Goal: Feedback & Contribution: Submit feedback/report problem

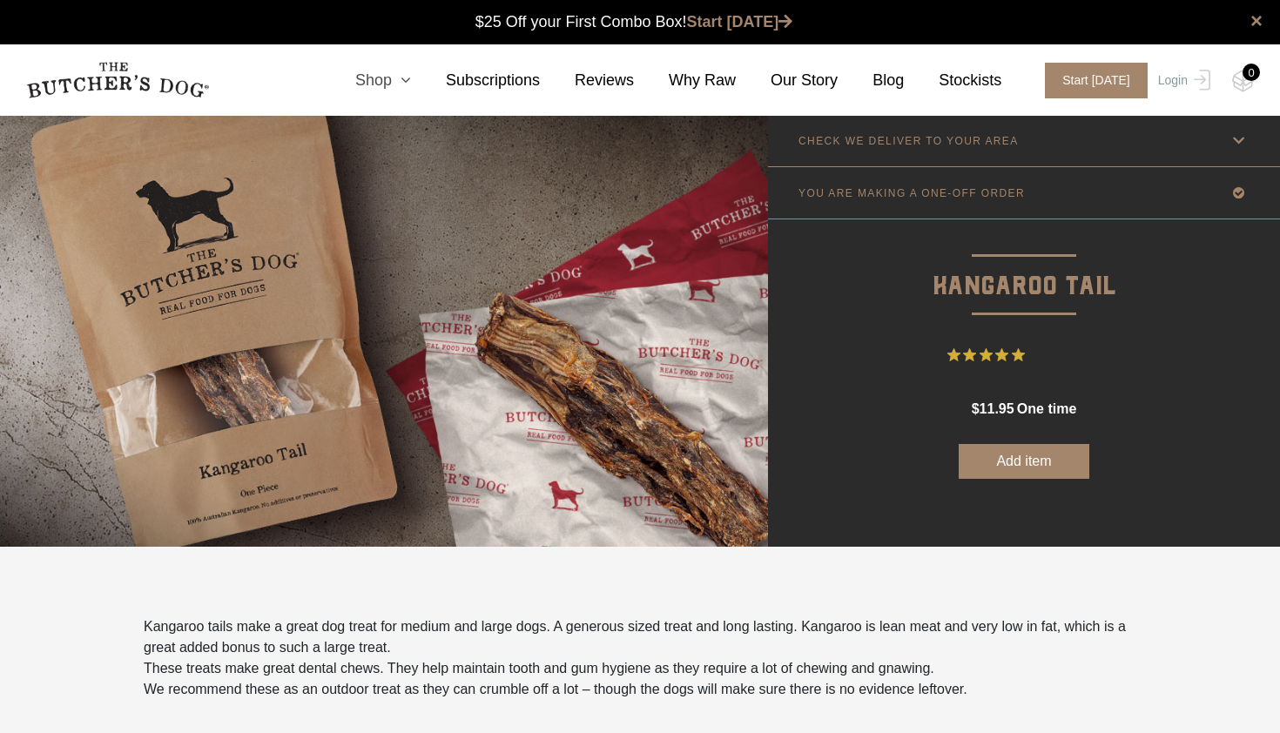
click at [409, 79] on icon at bounding box center [401, 80] width 19 height 16
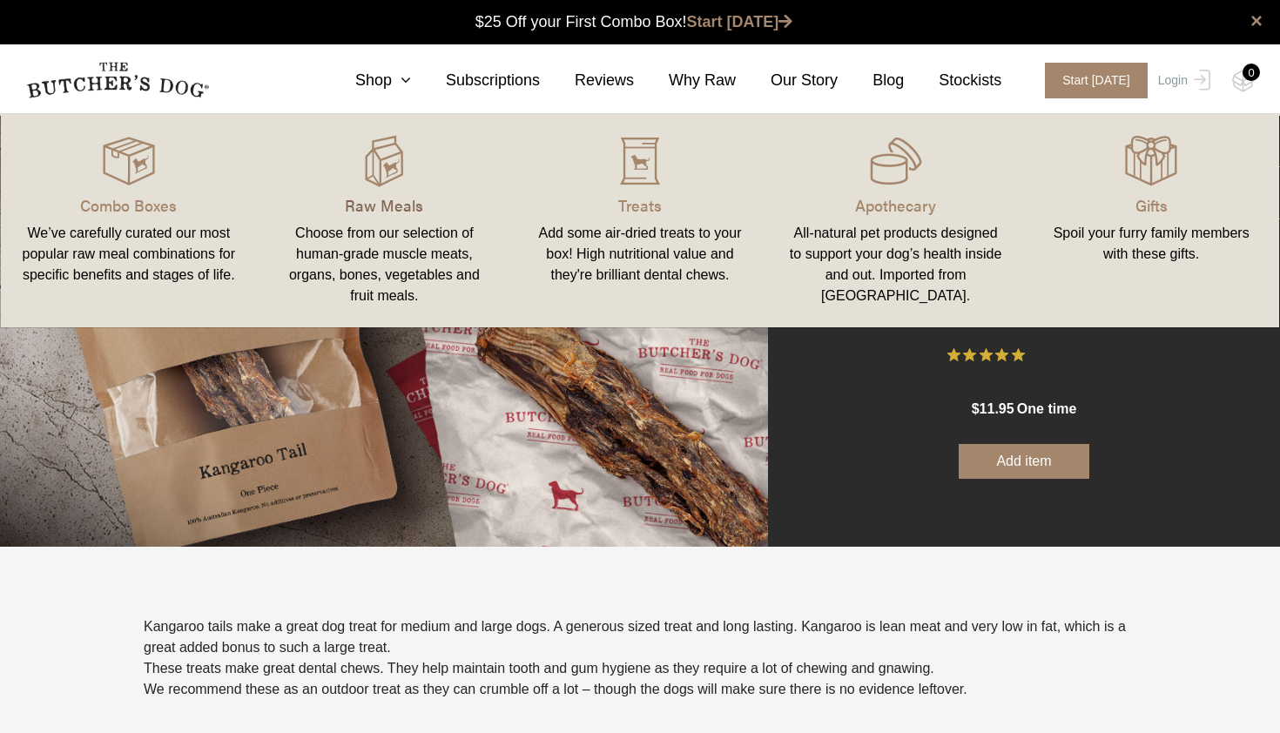
click at [382, 205] on p "Raw Meals" at bounding box center [385, 205] width 214 height 24
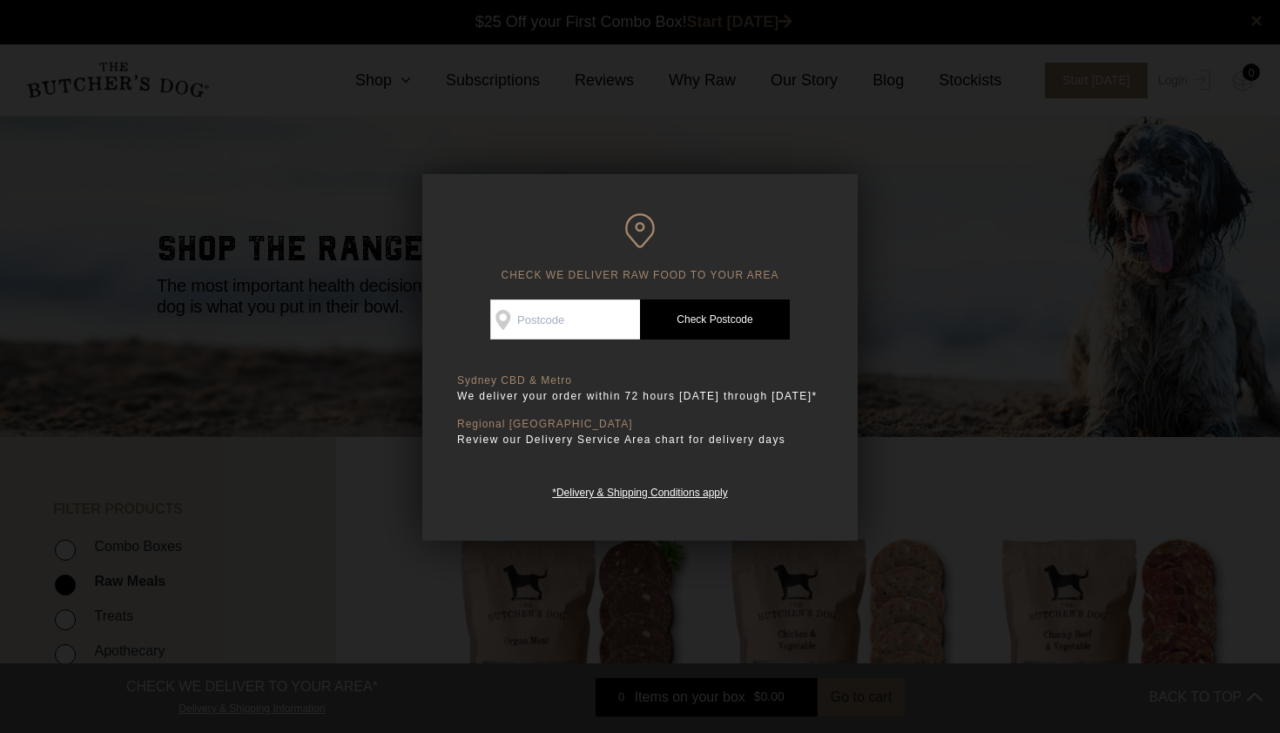
click at [581, 313] on input "Check Availability At" at bounding box center [565, 320] width 150 height 40
type input "2026"
click at [691, 319] on link "Check Postcode" at bounding box center [715, 320] width 150 height 40
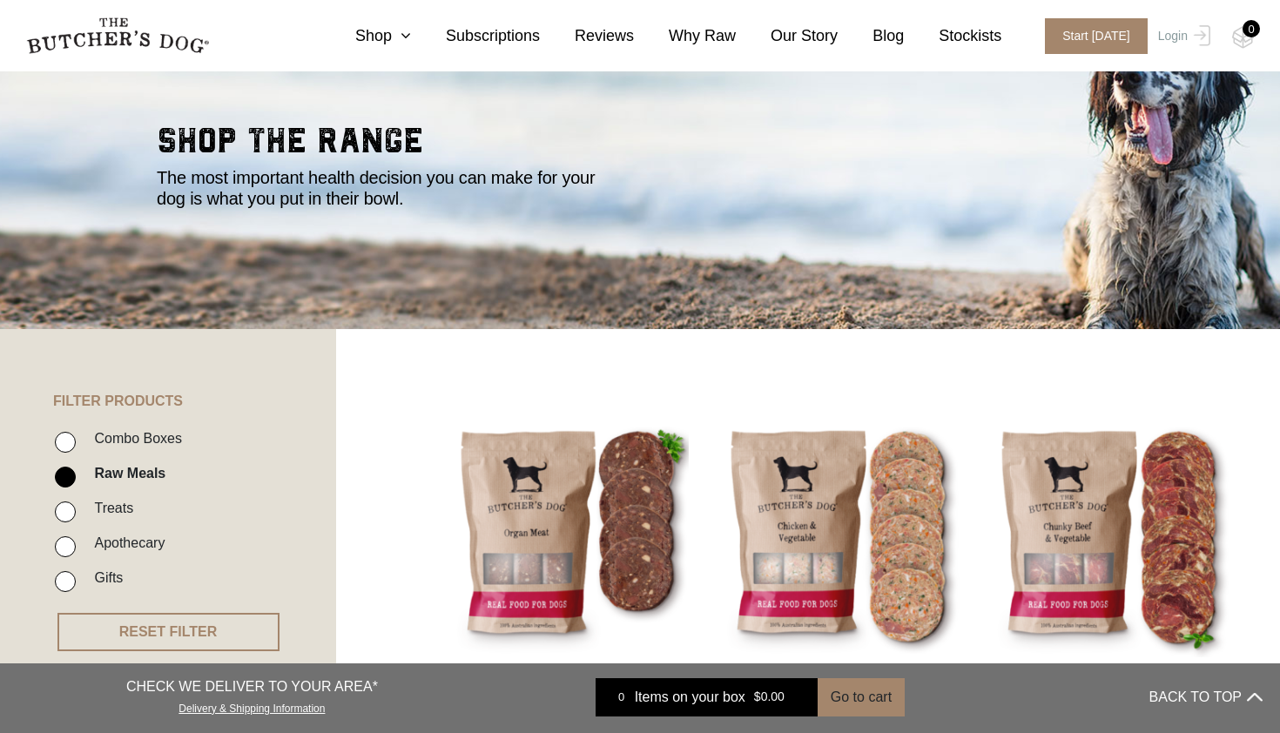
scroll to position [104, 0]
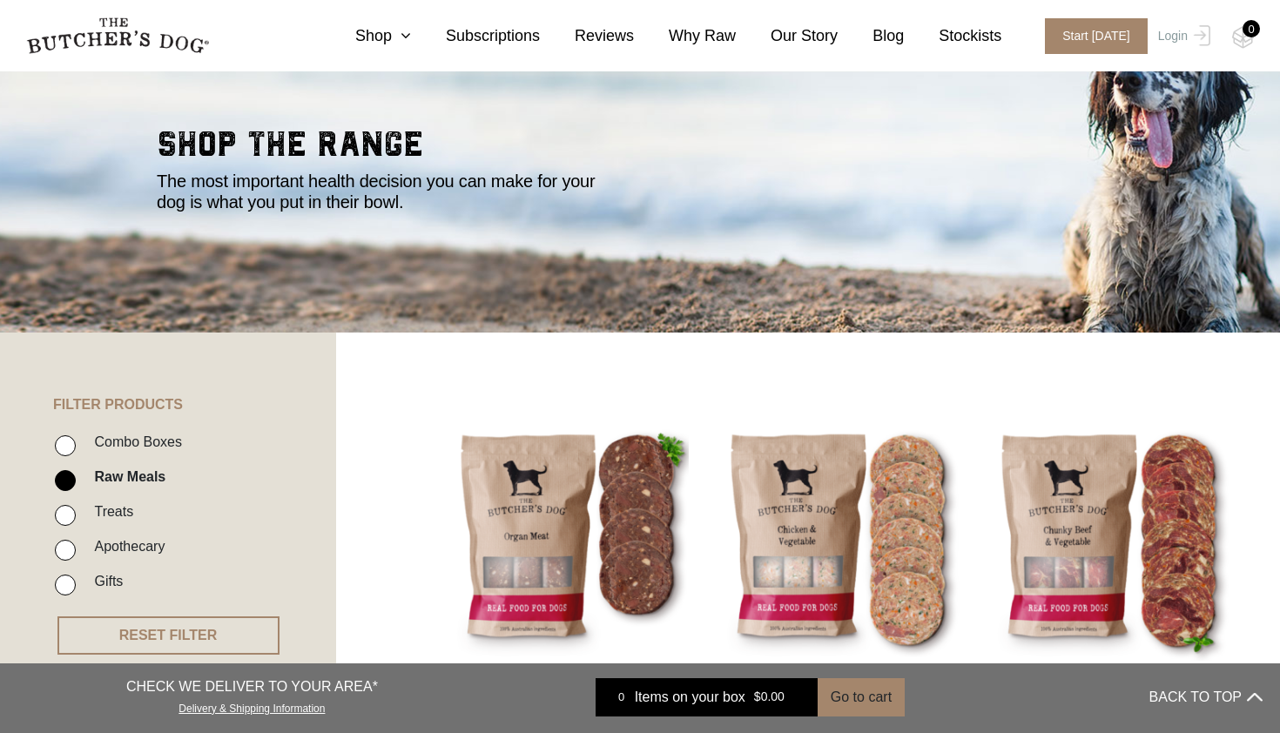
click at [65, 441] on input "Combo Boxes" at bounding box center [65, 445] width 21 height 21
checkbox input "true"
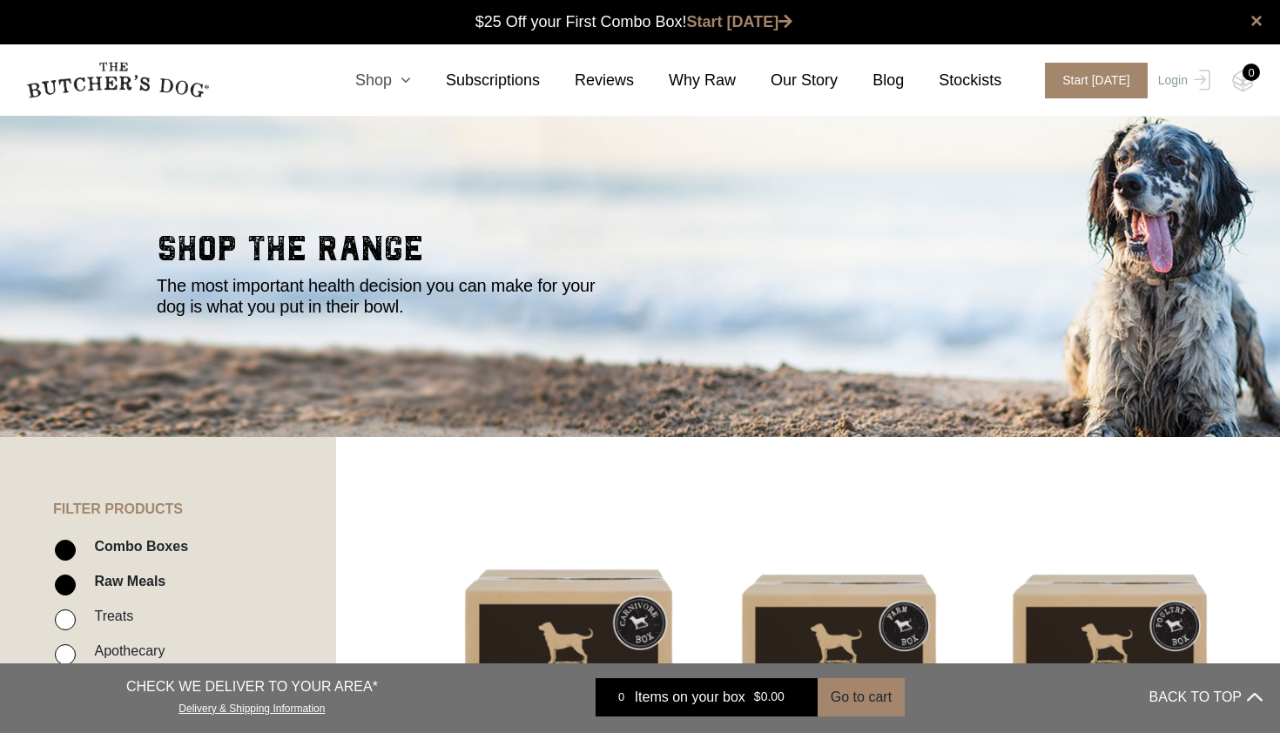
click at [411, 79] on icon at bounding box center [401, 80] width 19 height 16
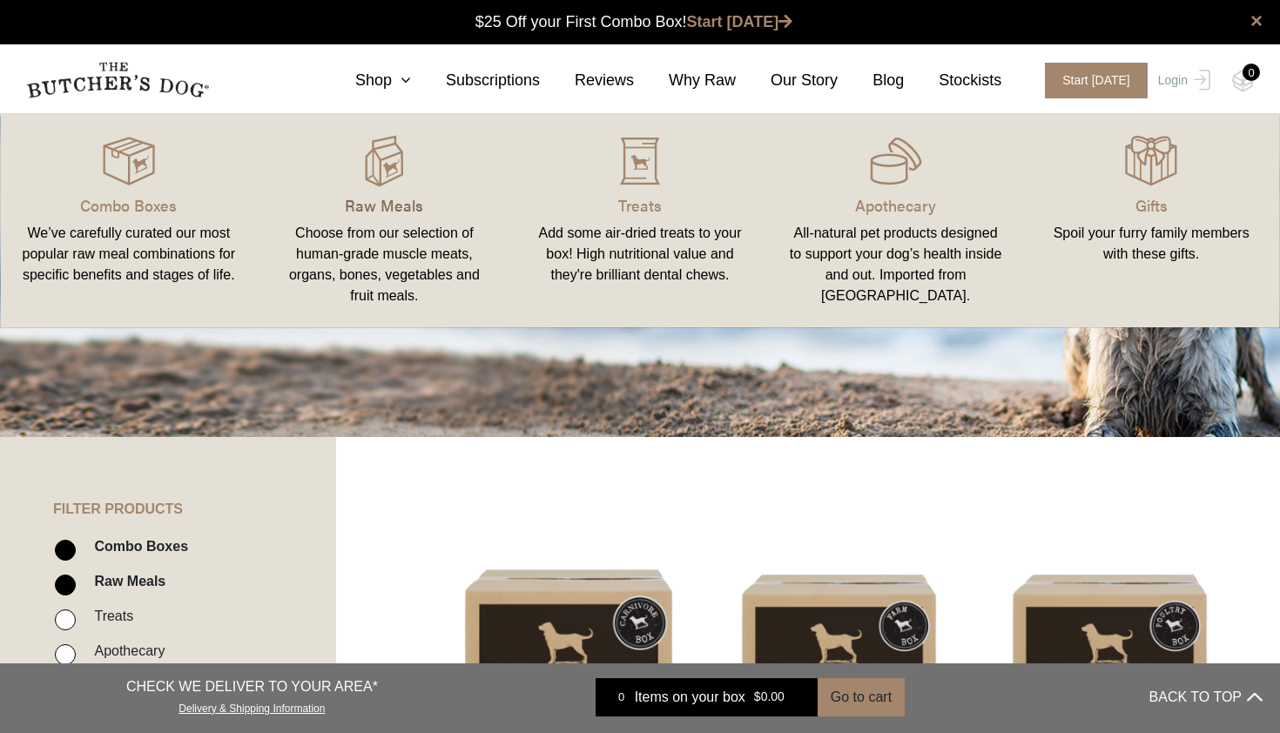
click at [385, 199] on p "Raw Meals" at bounding box center [385, 205] width 214 height 24
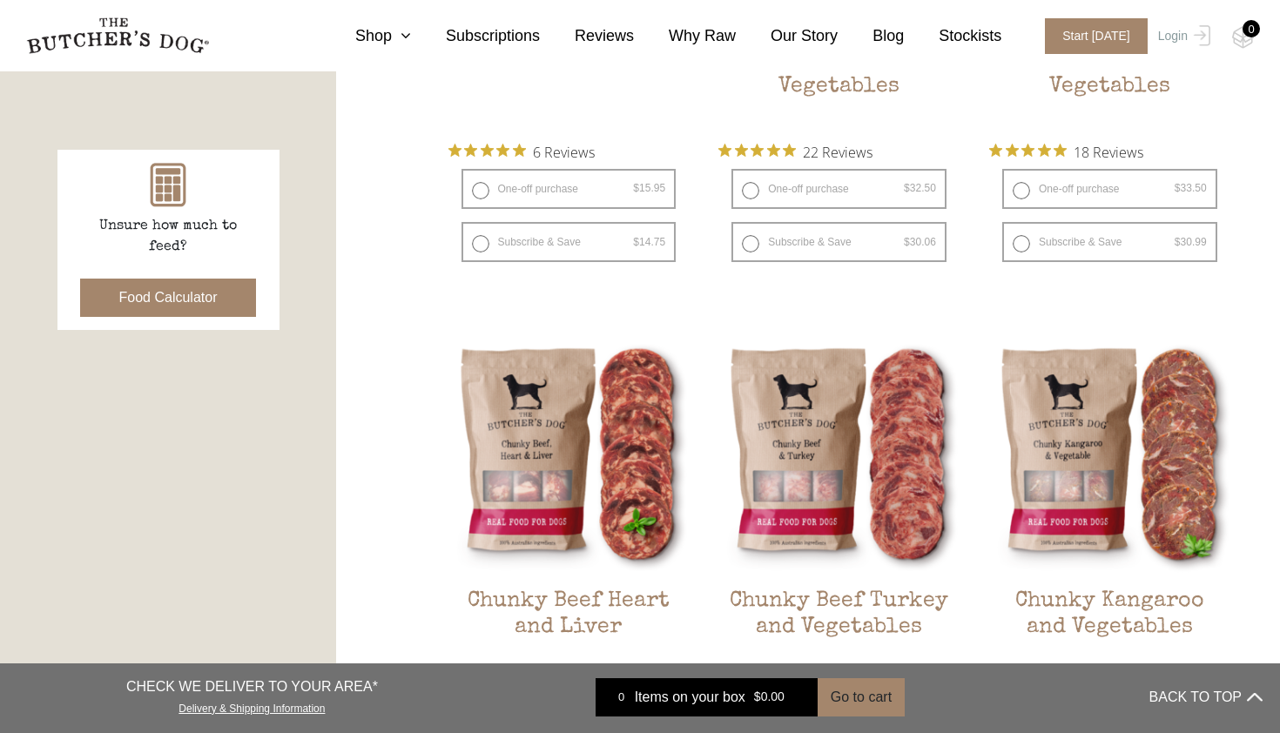
scroll to position [732, 0]
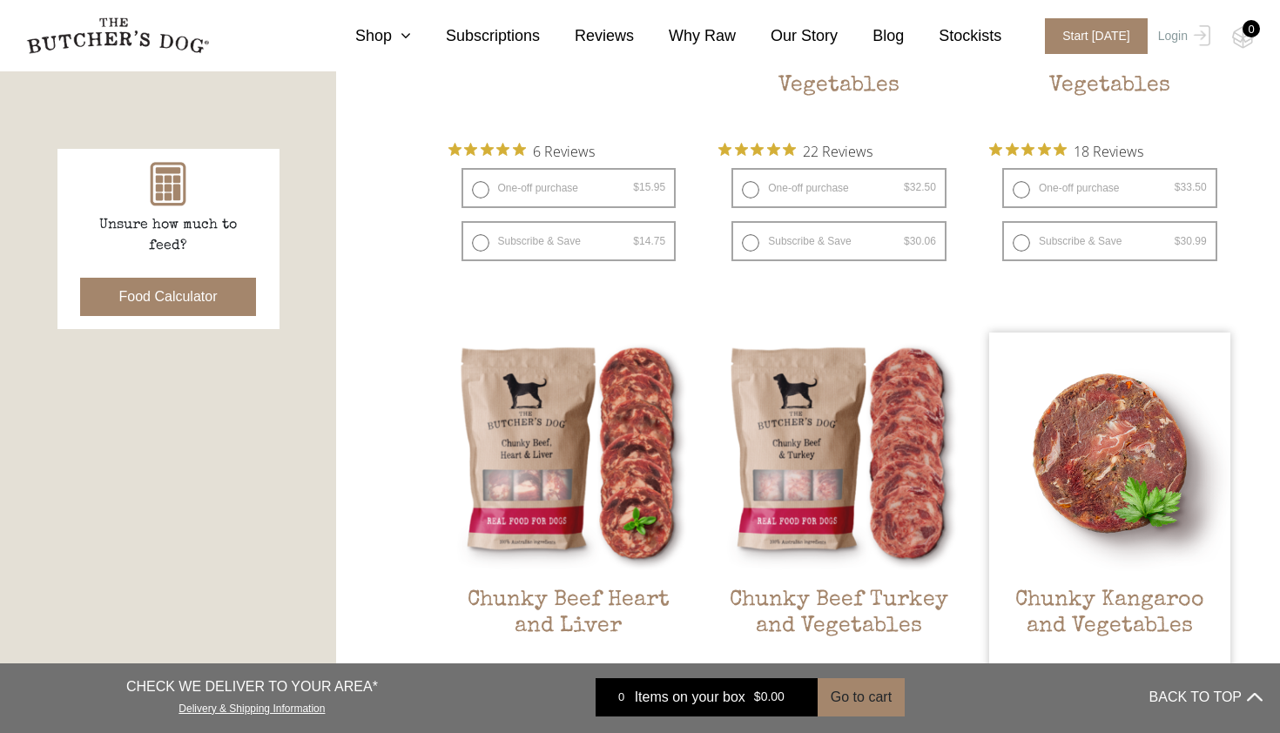
click at [1118, 443] on img at bounding box center [1109, 453] width 241 height 241
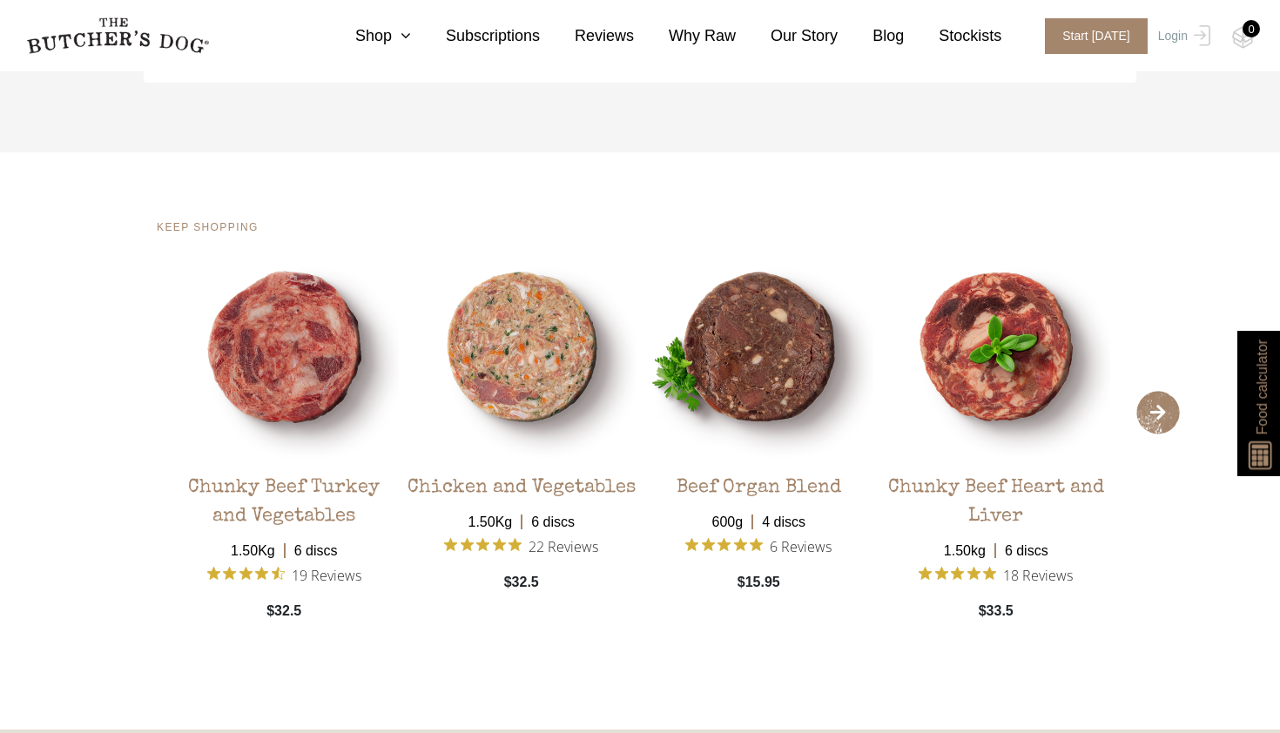
scroll to position [3632, 0]
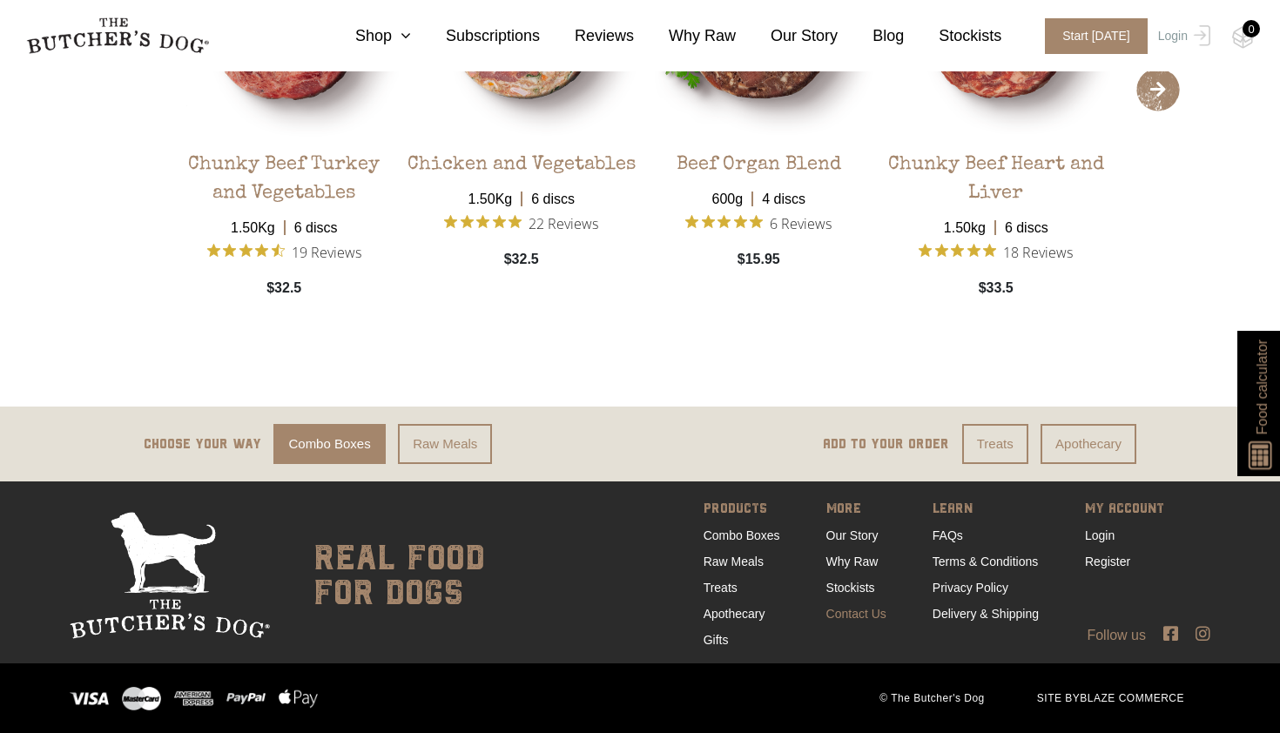
click at [845, 614] on link "Contact Us" at bounding box center [856, 614] width 60 height 14
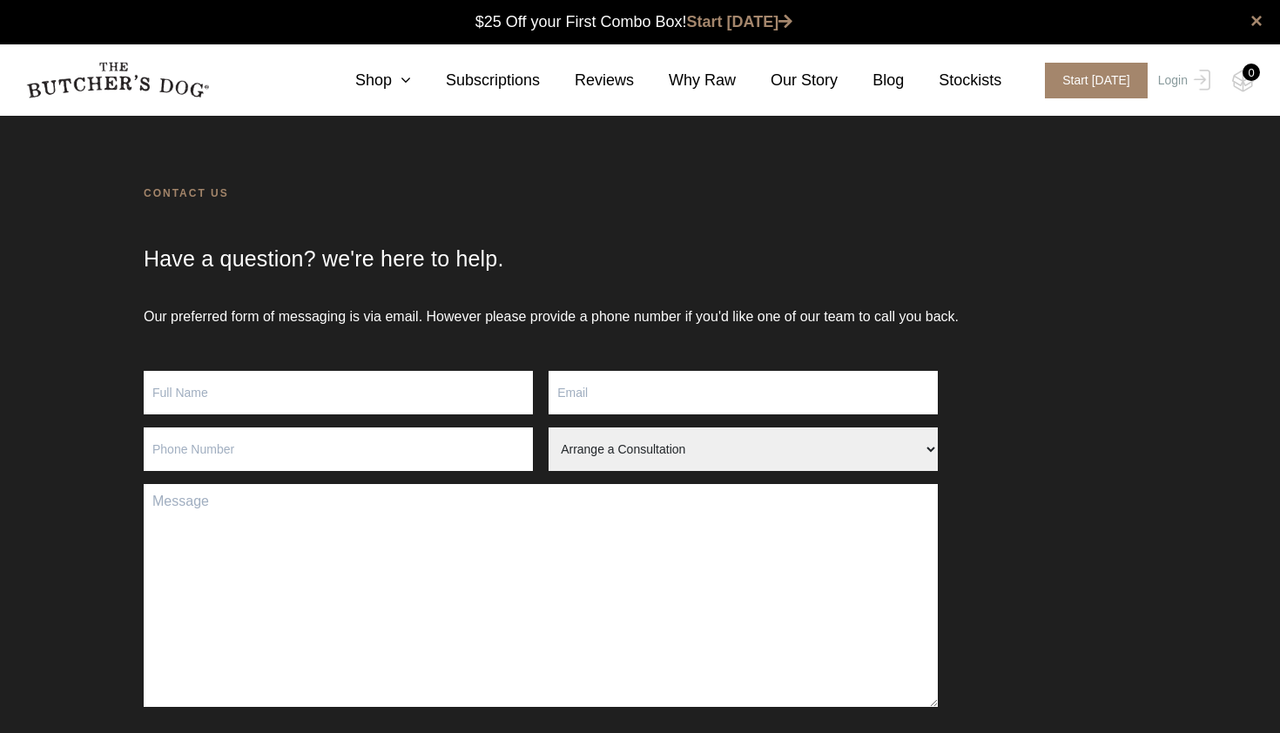
click at [184, 407] on input "Contact form" at bounding box center [338, 393] width 389 height 44
type input "[PERSON_NAME]"
type input "[EMAIL_ADDRESS][DOMAIN_NAME]"
type input "0400206184"
click at [191, 508] on textarea "Contact form" at bounding box center [541, 595] width 794 height 223
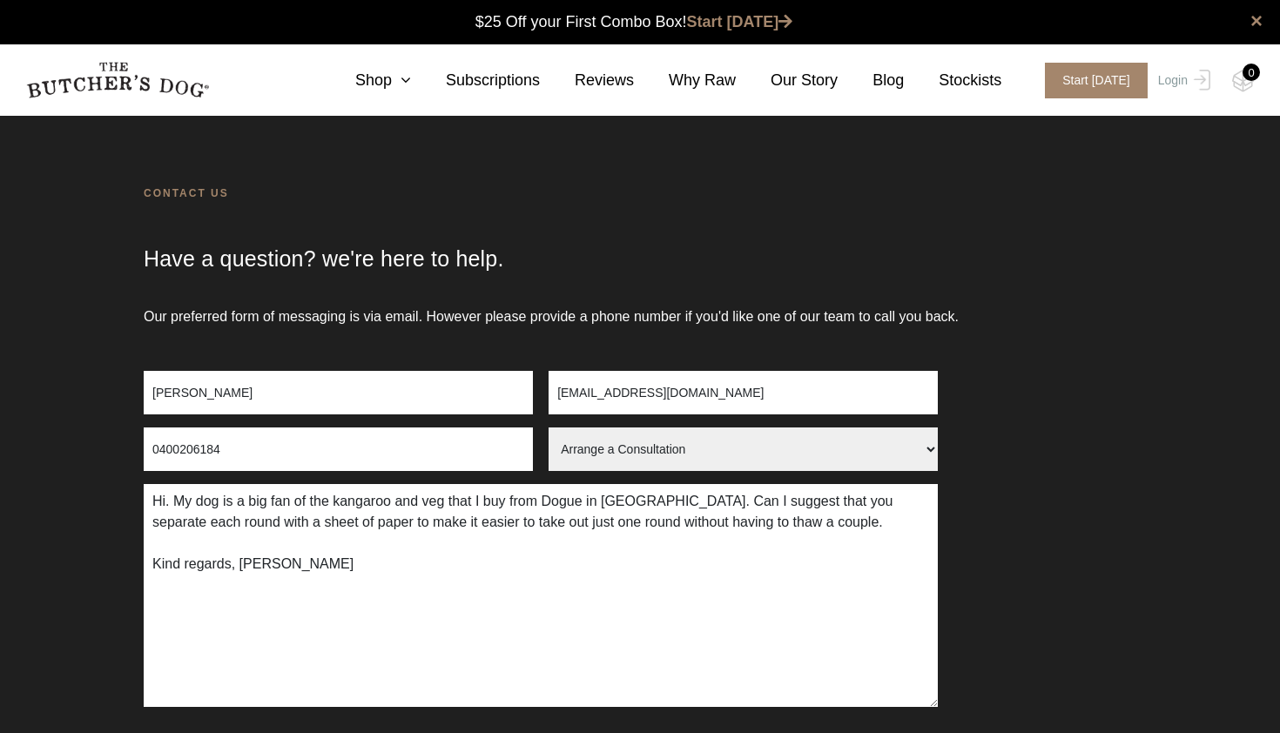
click at [174, 501] on textarea "Hi. My dog is a big fan of the kangaroo and veg that I buy from Dogue in [GEOGR…" at bounding box center [541, 595] width 794 height 223
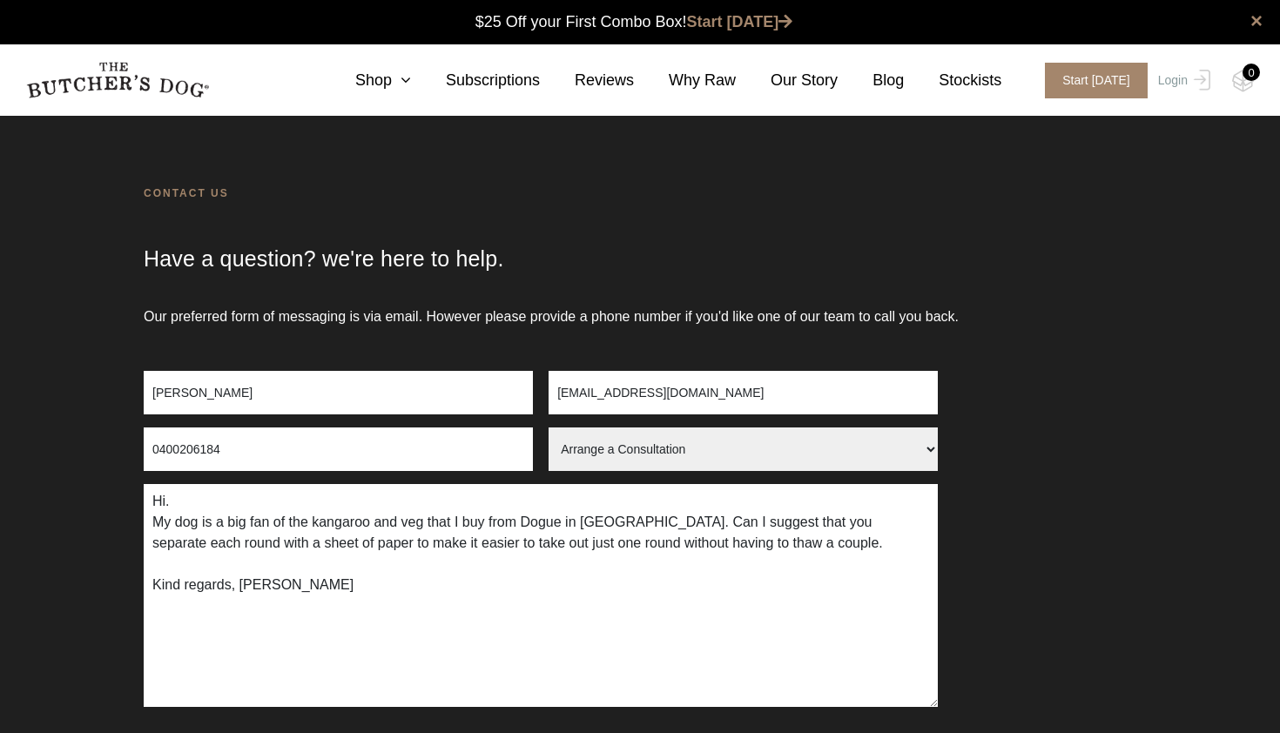
click at [826, 547] on textarea "Hi. My dog is a big fan of the kangaroo and veg that I buy from Dogue in [GEOGR…" at bounding box center [541, 595] width 794 height 223
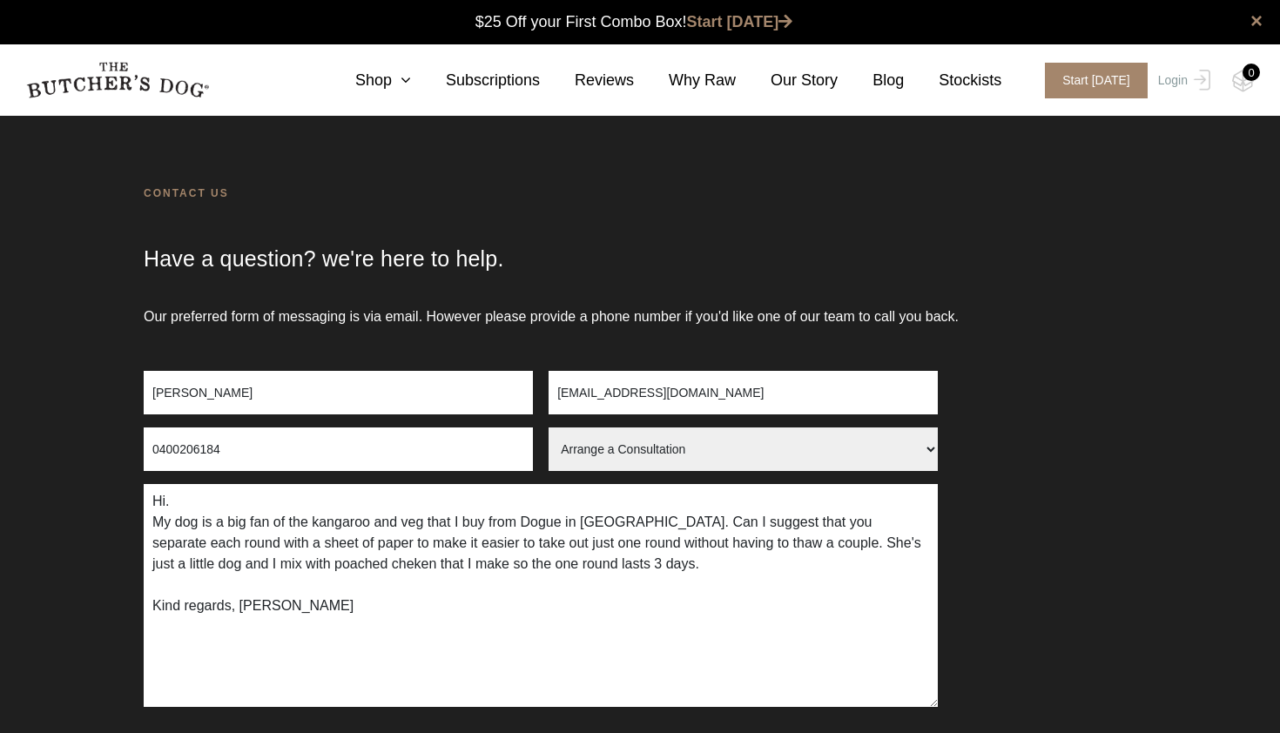
click at [357, 567] on textarea "Hi. My dog is a big fan of the kangaroo and veg that I buy from Dogue in [GEOGR…" at bounding box center [541, 595] width 794 height 223
click at [357, 566] on textarea "Hi. My dog is a big fan of the kangaroo and veg that I buy from Dogue in [GEOGR…" at bounding box center [541, 595] width 794 height 223
click at [235, 563] on textarea "Hi. My dog is a big fan of the kangaroo and veg that I buy from Dogue in [GEOGR…" at bounding box center [541, 595] width 794 height 223
click at [734, 568] on textarea "Hi. My dog is a big fan of the kangaroo and veg that I buy from Dogue in [GEOGR…" at bounding box center [541, 595] width 794 height 223
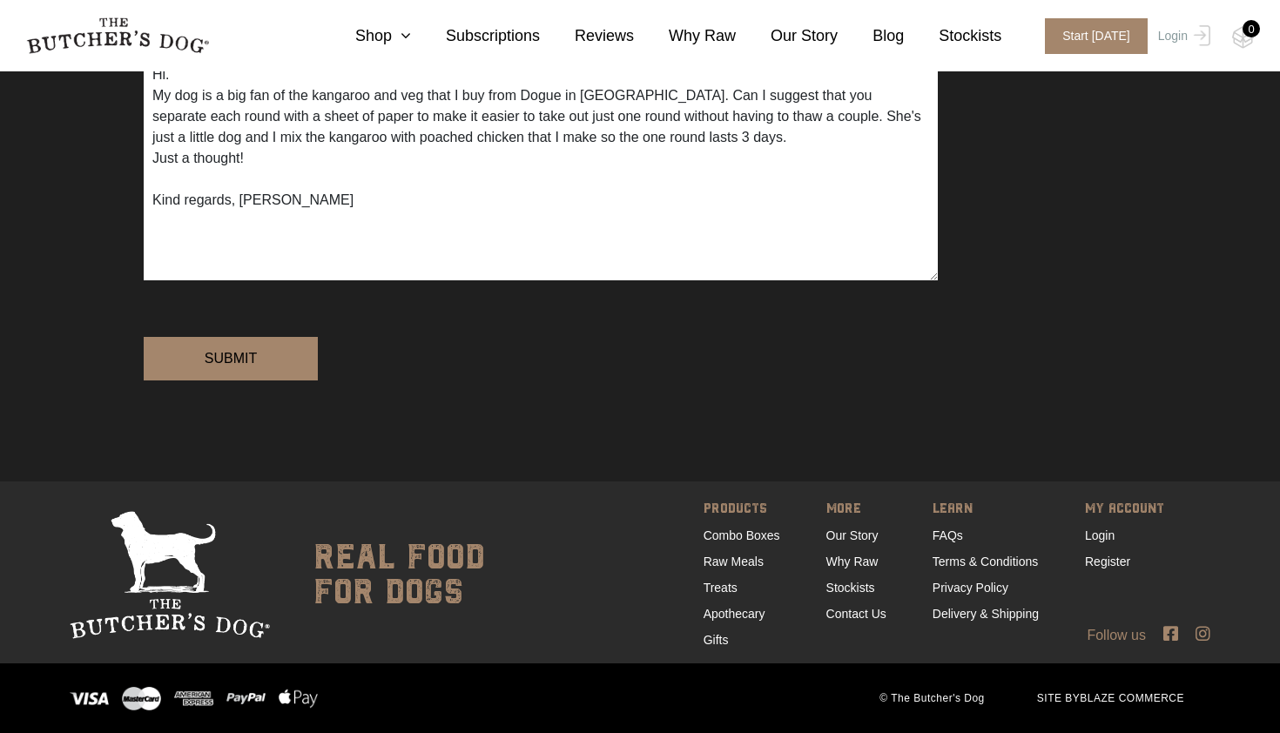
scroll to position [487, 0]
type textarea "Hi. My dog is a big fan of the kangaroo and veg that I buy from Dogue in [GEOGR…"
click at [214, 358] on input "Submit" at bounding box center [231, 359] width 174 height 44
